Goal: Information Seeking & Learning: Learn about a topic

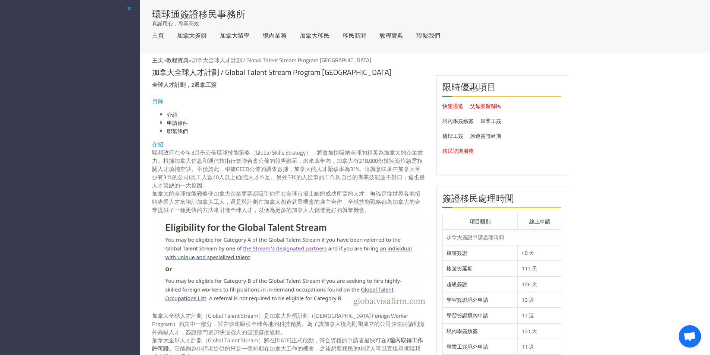
drag, startPoint x: 151, startPoint y: 150, endPoint x: 194, endPoint y: 171, distance: 47.2
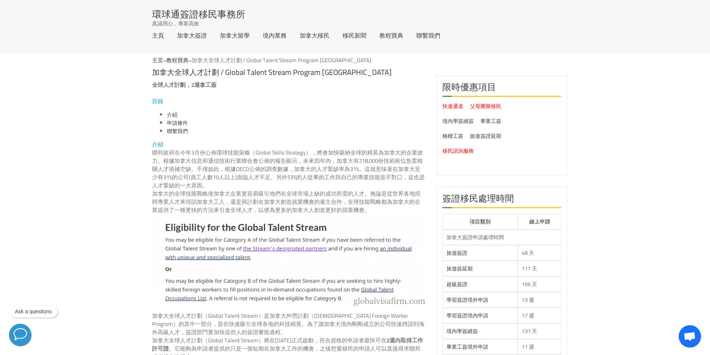
drag, startPoint x: 227, startPoint y: 200, endPoint x: 176, endPoint y: 179, distance: 56.2
click at [158, 159] on p "聯邦政府在今年3月份公佈環球技能策略（Global Skills Strategy），將會加快吸納全球的精英為加拿大的企業效力。根據加拿大信息和通信技術行業聯…" at bounding box center [288, 169] width 273 height 41
click at [156, 151] on p "聯邦政府在今年3月份公佈環球技能策略（Global Skills Strategy），將會加快吸納全球的精英為加拿大的企業效力。根據加拿大信息和通信技術行業聯…" at bounding box center [288, 169] width 273 height 41
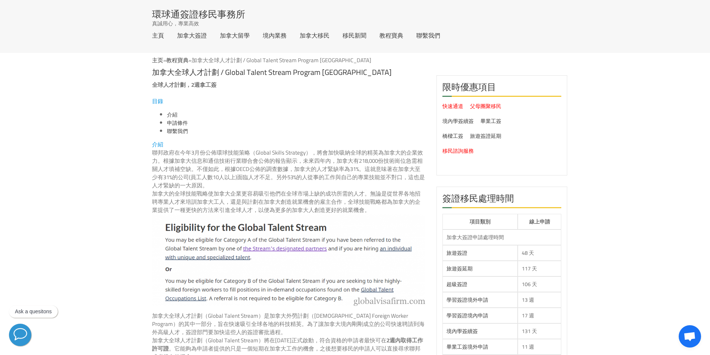
click at [158, 151] on p "聯邦政府在今年3月份公佈環球技能策略（Global Skills Strategy），將會加快吸納全球的精英為加拿大的企業效力。根據加拿大信息和通信技術行業聯…" at bounding box center [288, 169] width 273 height 41
click at [240, 194] on p "加拿大的全球技能戰略使加拿大企業更容易吸引他們在全球市場上缺的成功所需的人才。無論是從世界各地招聘專業人才來培訓加拿大工人，還是與計劃在加拿大創造就業機會的雇…" at bounding box center [288, 202] width 273 height 25
click at [258, 201] on p "加拿大的全球技能戰略使加拿大企業更容易吸引他們在全球市場上缺的成功所需的人才。無論是從世界各地招聘專業人才來培訓加拿大工人，還是與計劃在加拿大創造就業機會的雇…" at bounding box center [288, 202] width 273 height 25
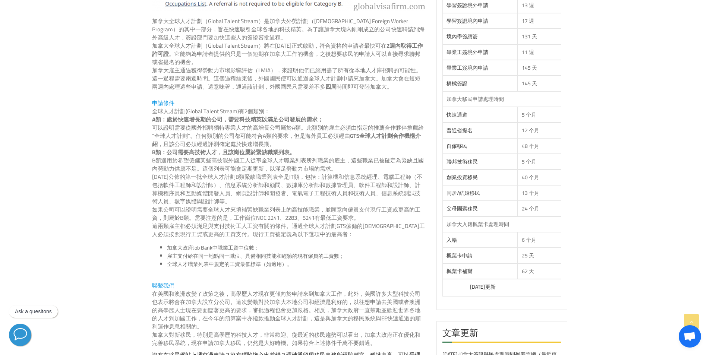
scroll to position [298, 0]
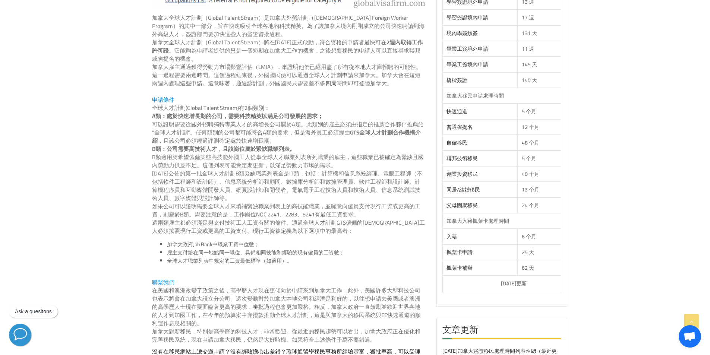
drag, startPoint x: 168, startPoint y: 119, endPoint x: 257, endPoint y: 132, distance: 90.5
click at [257, 132] on div "全球人才計劃，2週拿工簽 目錄 介紹 申請條件 聯繫我們 介紹 聯邦政府在今年3月份公佈環球技能策略（Global Skills Strategy），將會加快…" at bounding box center [288, 221] width 273 height 877
drag, startPoint x: 305, startPoint y: 147, endPoint x: 248, endPoint y: 146, distance: 56.7
click at [267, 147] on p "B類：公司需要高技術人才，且該崗位屬於緊缺職業列表。" at bounding box center [288, 149] width 273 height 8
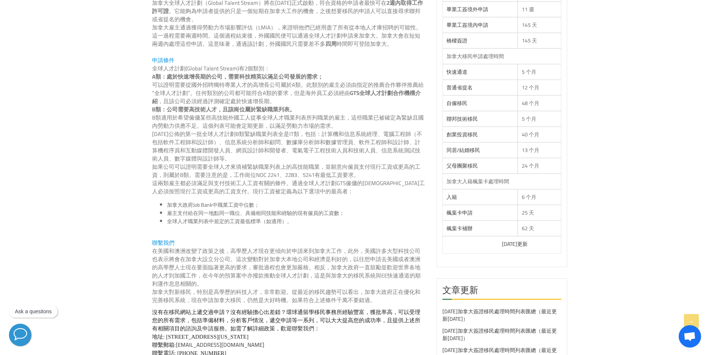
scroll to position [336, 0]
